Goal: Task Accomplishment & Management: Use online tool/utility

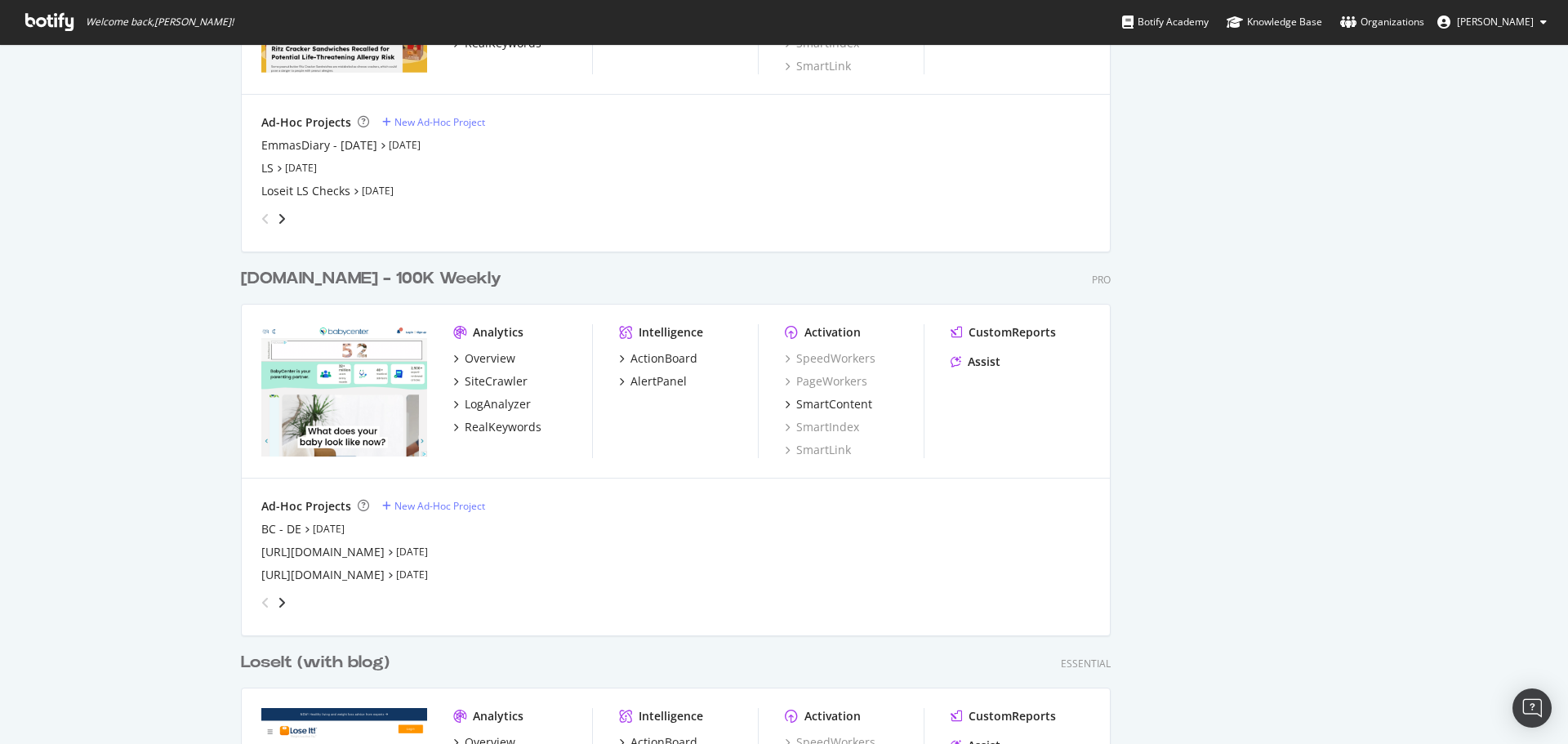
scroll to position [2450, 0]
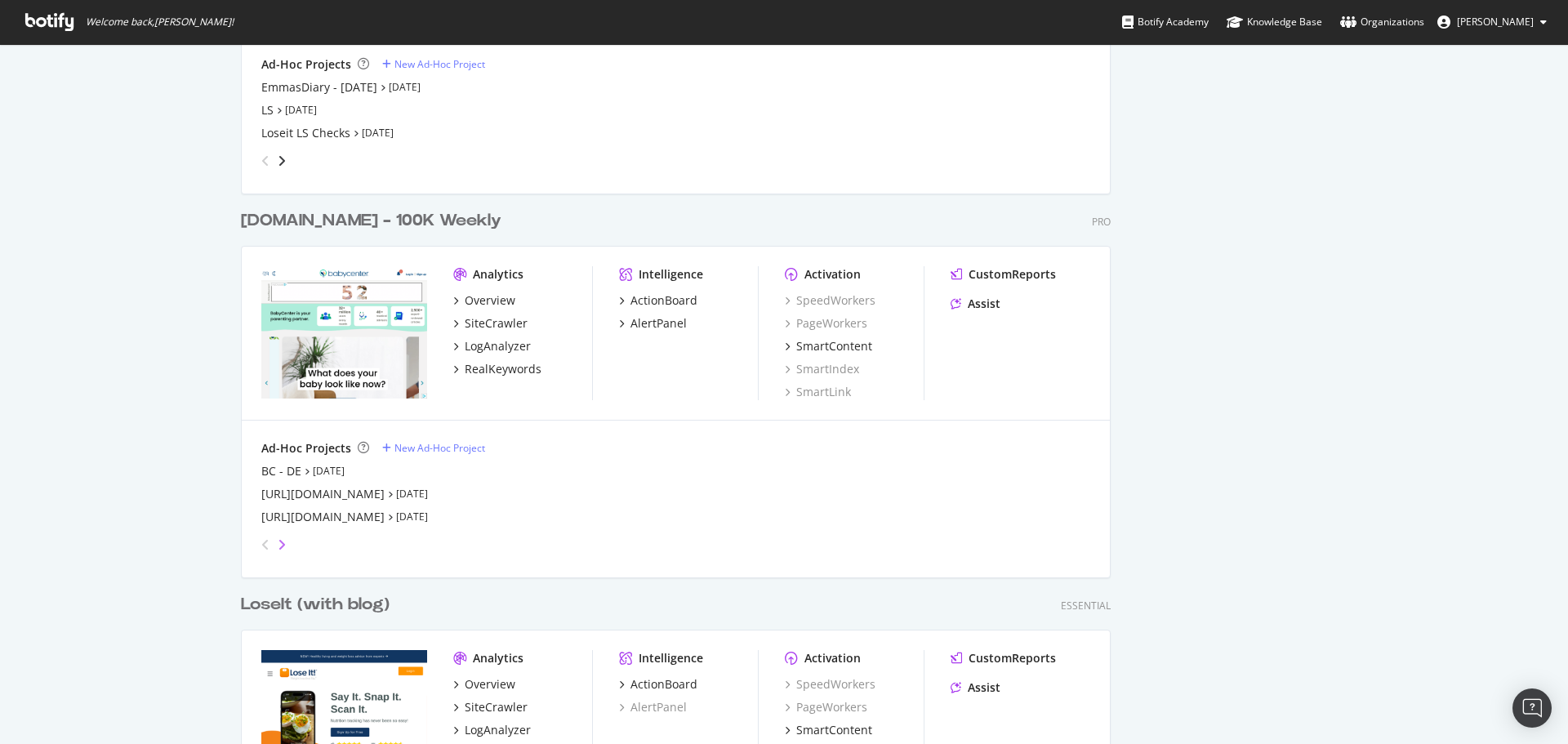
click at [277, 545] on icon "angle-right" at bounding box center [281, 545] width 8 height 14
click at [294, 472] on div "BC UK without COMMUNITY" at bounding box center [338, 471] width 153 height 16
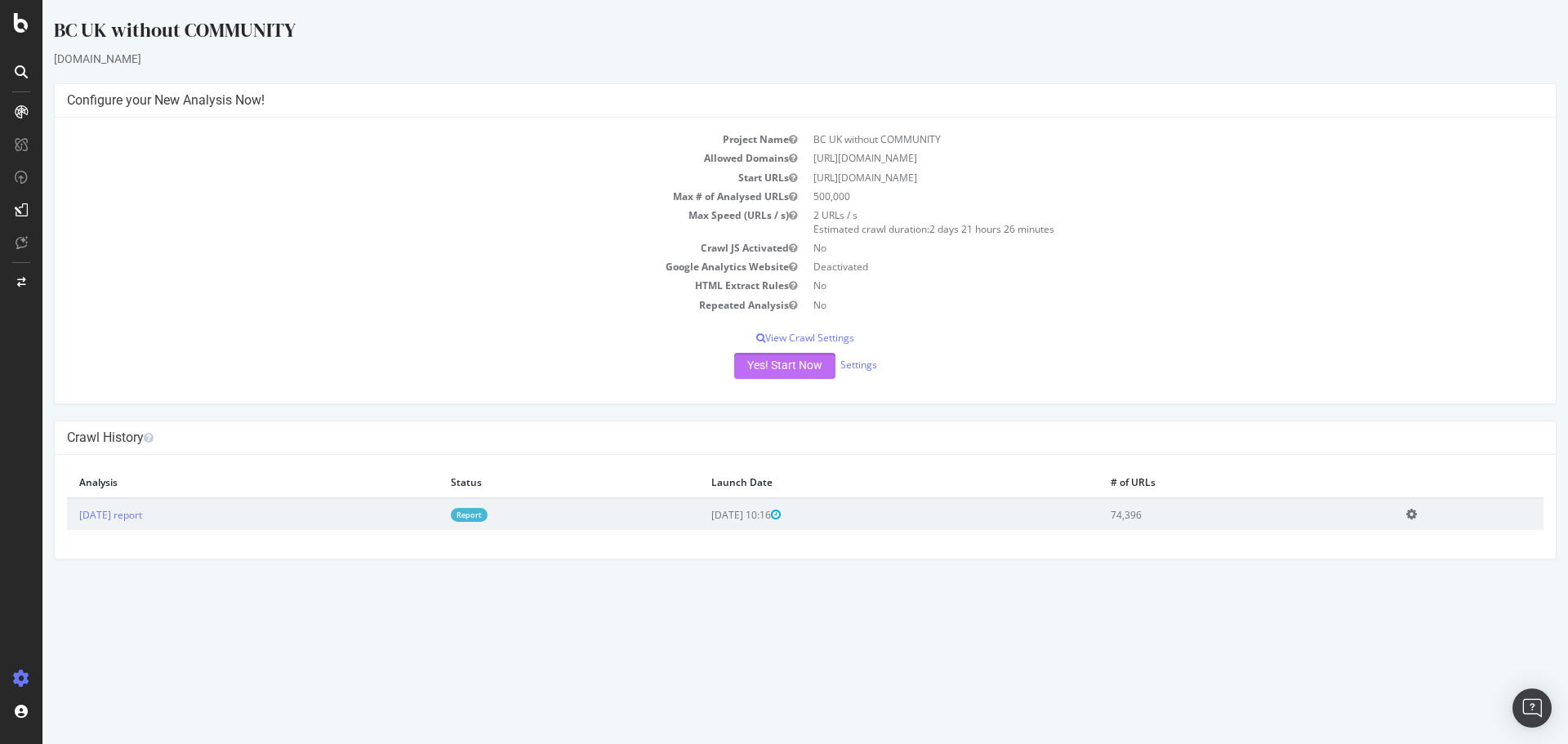
click at [779, 364] on button "Yes! Start Now" at bounding box center [784, 365] width 101 height 26
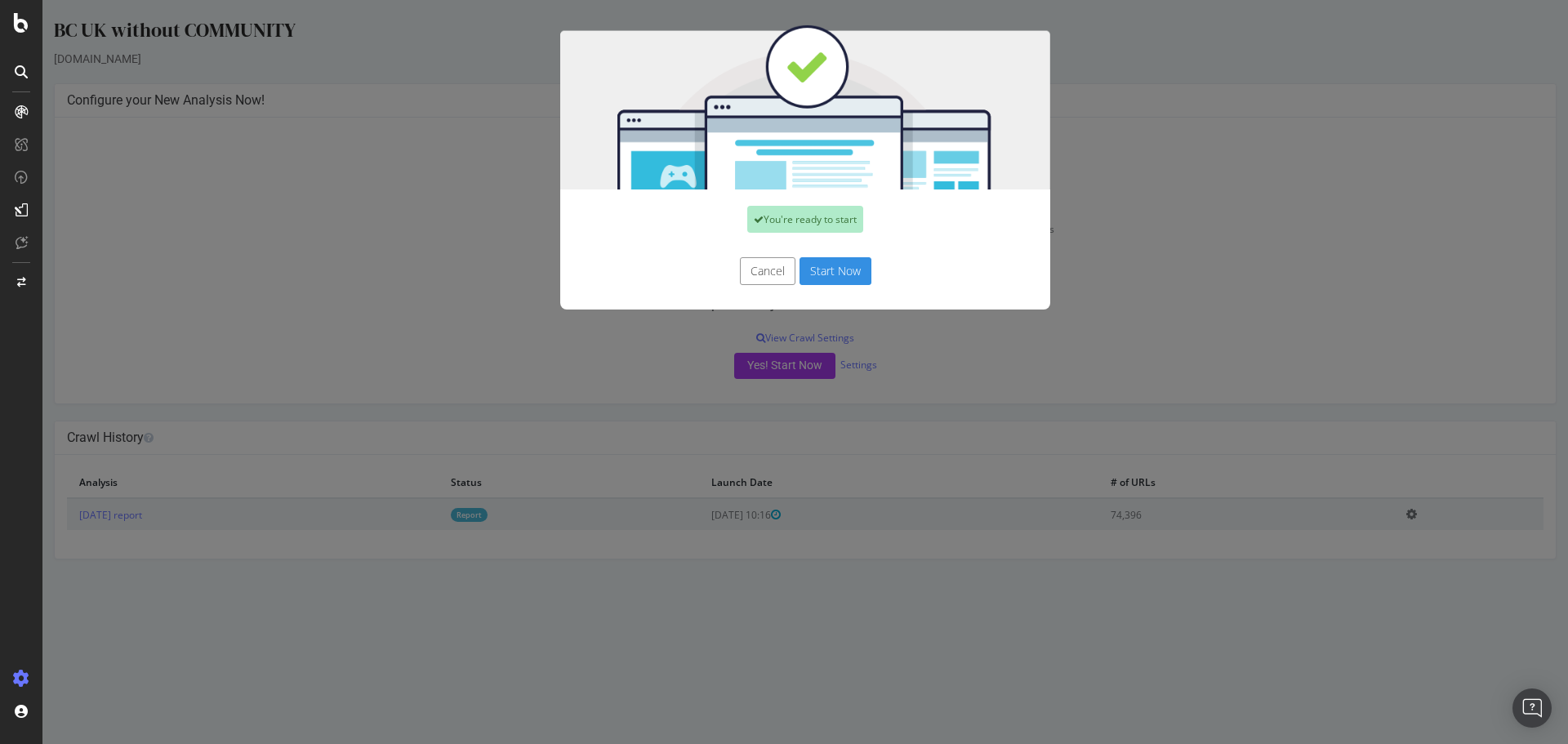
click at [842, 274] on button "Start Now" at bounding box center [836, 271] width 71 height 28
